Goal: Information Seeking & Learning: Learn about a topic

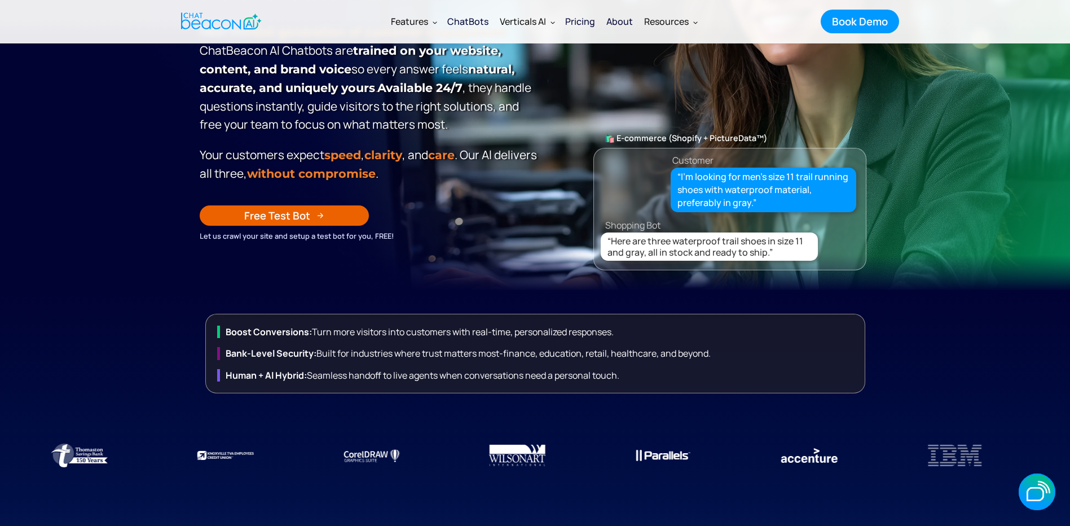
scroll to position [56, 0]
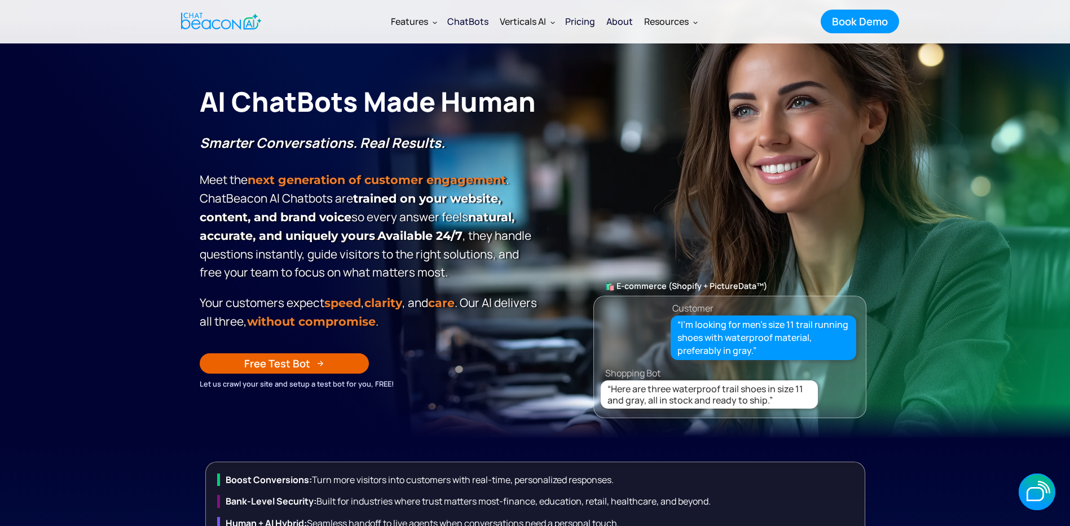
click at [458, 23] on div "ChatBots" at bounding box center [467, 22] width 41 height 16
